Goal: Task Accomplishment & Management: Complete application form

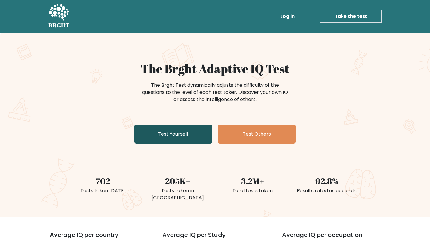
click at [178, 140] on link "Test Yourself" at bounding box center [173, 134] width 78 height 19
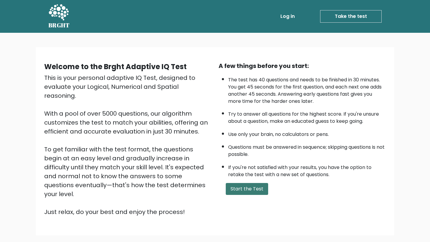
click at [245, 189] on button "Start the Test" at bounding box center [247, 189] width 42 height 12
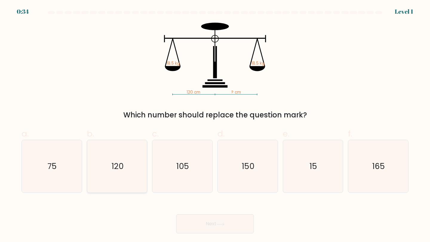
click at [121, 169] on text "120" at bounding box center [118, 166] width 12 height 11
click at [215, 125] on input "b. 120" at bounding box center [215, 123] width 0 height 4
radio input "true"
click at [198, 226] on button "Next" at bounding box center [215, 224] width 78 height 19
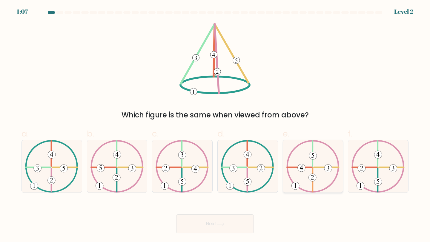
click at [295, 177] on icon at bounding box center [312, 166] width 53 height 53
click at [215, 125] on input "e." at bounding box center [215, 123] width 0 height 4
radio input "true"
click at [211, 222] on button "Next" at bounding box center [215, 224] width 78 height 19
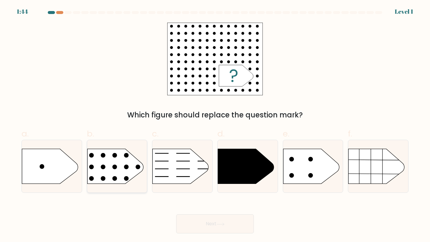
click at [139, 168] on circle at bounding box center [138, 167] width 5 height 5
click at [215, 125] on input "b." at bounding box center [215, 123] width 0 height 4
radio input "true"
click at [201, 230] on button "Next" at bounding box center [215, 224] width 78 height 19
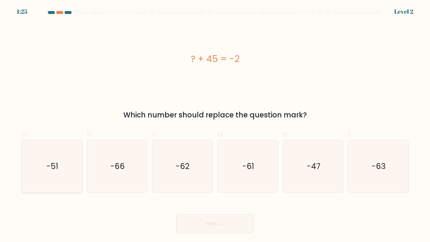
click at [73, 175] on icon "-51" at bounding box center [51, 166] width 53 height 53
click at [215, 125] on input "a. -51" at bounding box center [215, 123] width 0 height 4
radio input "true"
click at [187, 228] on button "Next" at bounding box center [215, 224] width 78 height 19
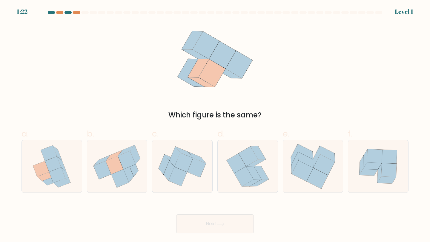
click at [194, 225] on button "Next" at bounding box center [215, 224] width 78 height 19
click at [59, 176] on icon at bounding box center [57, 176] width 16 height 16
click at [215, 125] on input "a." at bounding box center [215, 123] width 0 height 4
radio input "true"
click at [219, 226] on button "Next" at bounding box center [215, 224] width 78 height 19
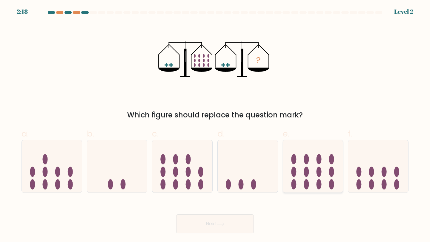
click at [311, 163] on icon at bounding box center [313, 167] width 60 height 50
click at [215, 125] on input "e." at bounding box center [215, 123] width 0 height 4
radio input "true"
click at [222, 226] on icon at bounding box center [221, 224] width 8 height 3
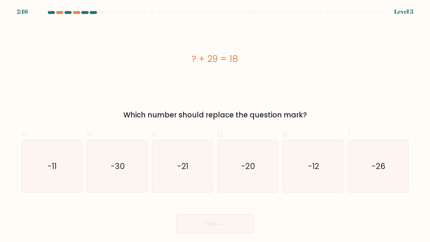
click at [222, 226] on icon at bounding box center [221, 224] width 8 height 3
click at [179, 174] on icon "-21" at bounding box center [182, 166] width 53 height 53
click at [215, 125] on input "c. -21" at bounding box center [215, 123] width 0 height 4
radio input "true"
click at [211, 226] on button "Next" at bounding box center [215, 224] width 78 height 19
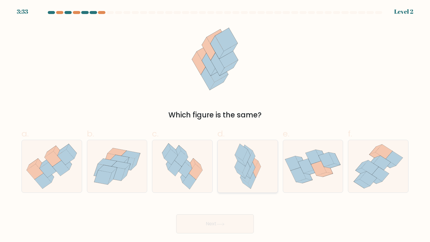
click at [217, 187] on div at bounding box center [247, 166] width 61 height 53
click at [215, 125] on input "d." at bounding box center [215, 123] width 0 height 4
radio input "true"
click at [207, 214] on div "Next" at bounding box center [215, 216] width 394 height 33
click at [208, 225] on button "Next" at bounding box center [215, 224] width 78 height 19
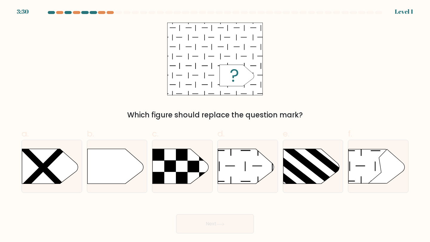
click at [208, 225] on button "Next" at bounding box center [215, 224] width 78 height 19
